Goal: Information Seeking & Learning: Check status

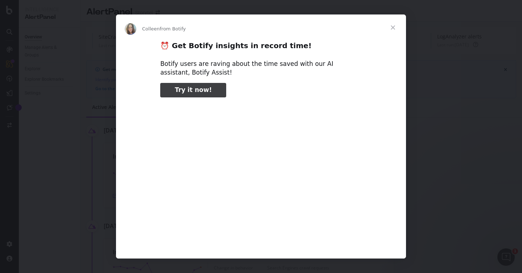
type input "370518"
click at [390, 26] on span "Close" at bounding box center [393, 27] width 26 height 26
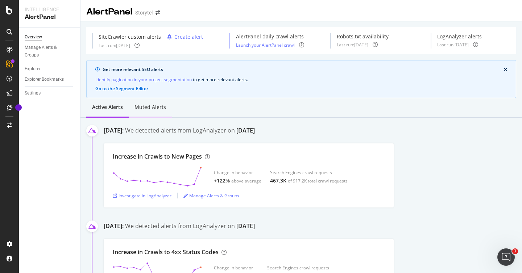
click at [138, 110] on div "Muted alerts" at bounding box center [150, 107] width 32 height 7
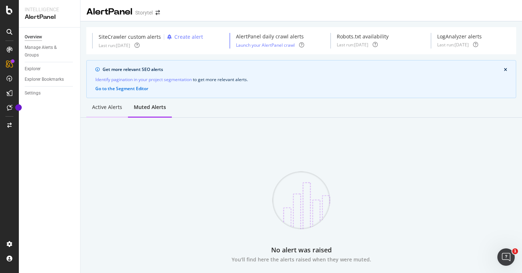
click at [108, 110] on div "Active alerts" at bounding box center [107, 107] width 30 height 7
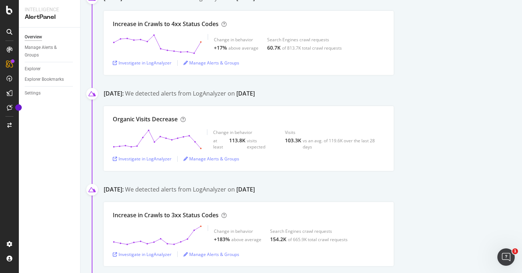
scroll to position [393, 0]
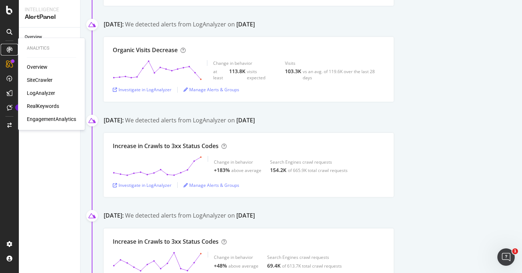
click at [7, 49] on icon at bounding box center [10, 50] width 6 height 6
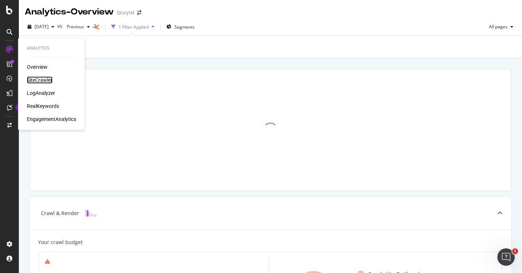
click at [35, 80] on div "SiteCrawler" at bounding box center [40, 79] width 26 height 7
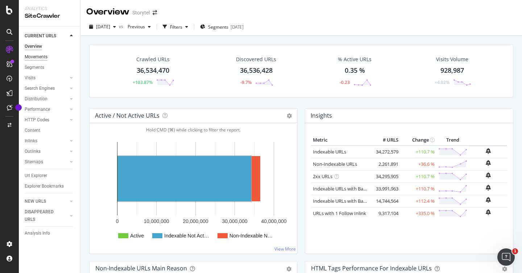
click at [41, 55] on div "Movements" at bounding box center [36, 57] width 23 height 8
